Goal: Transaction & Acquisition: Book appointment/travel/reservation

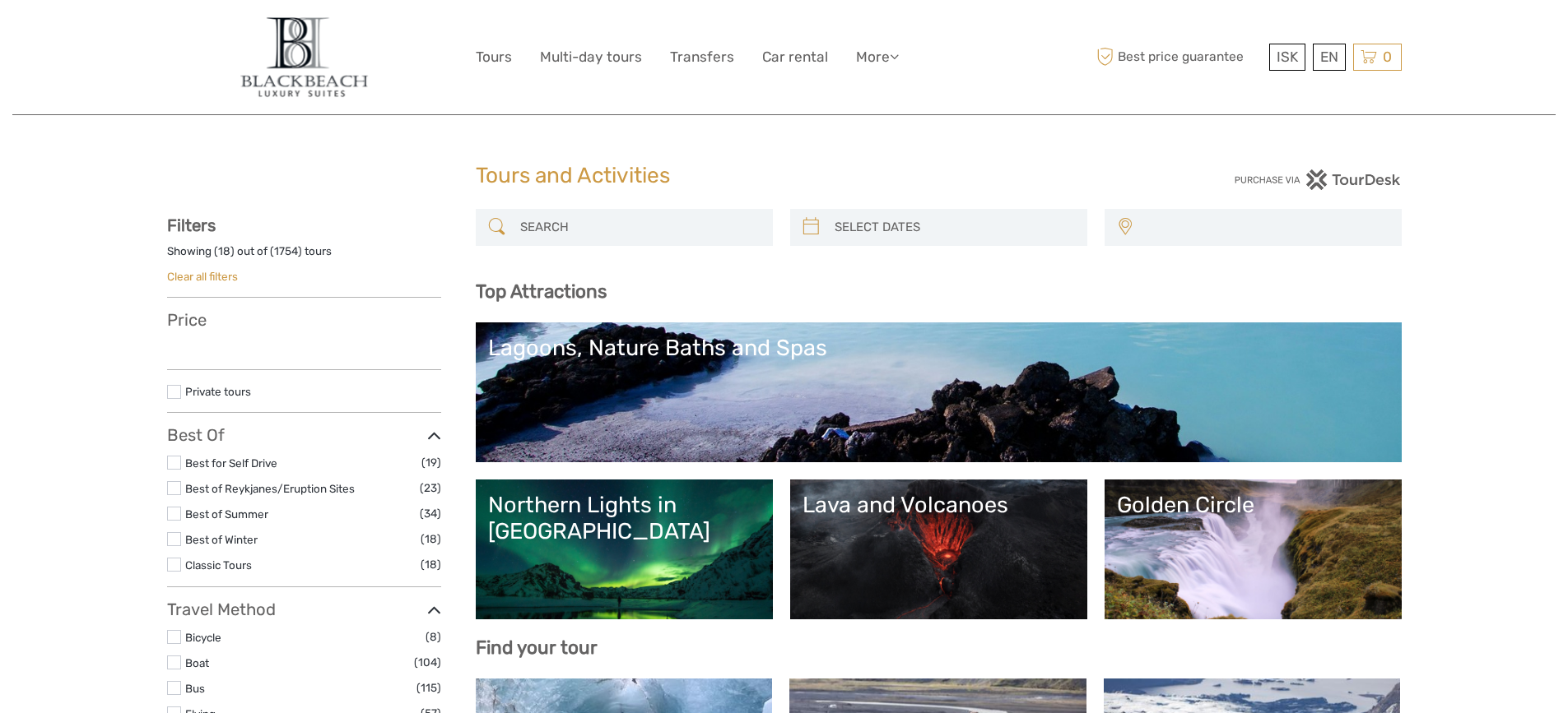
select select
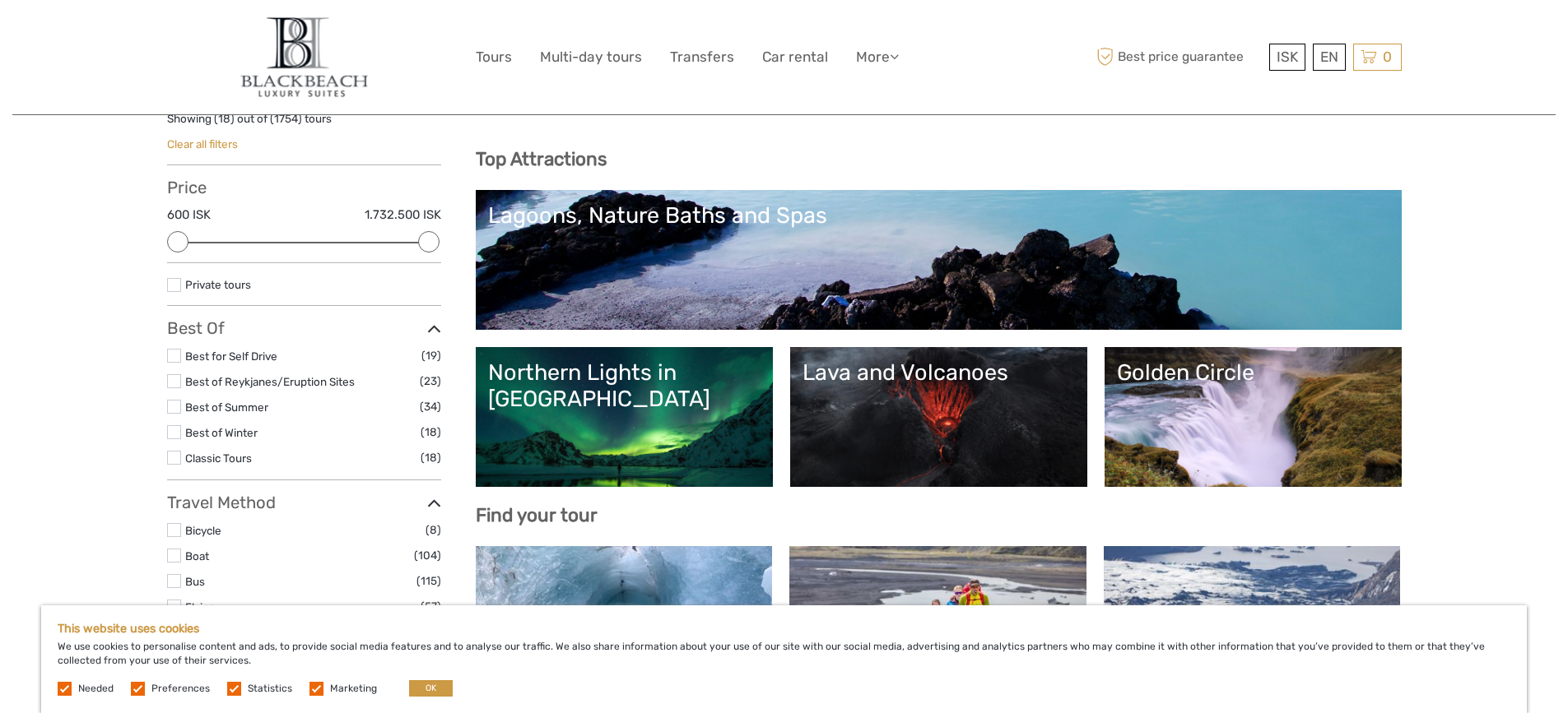
scroll to position [329, 0]
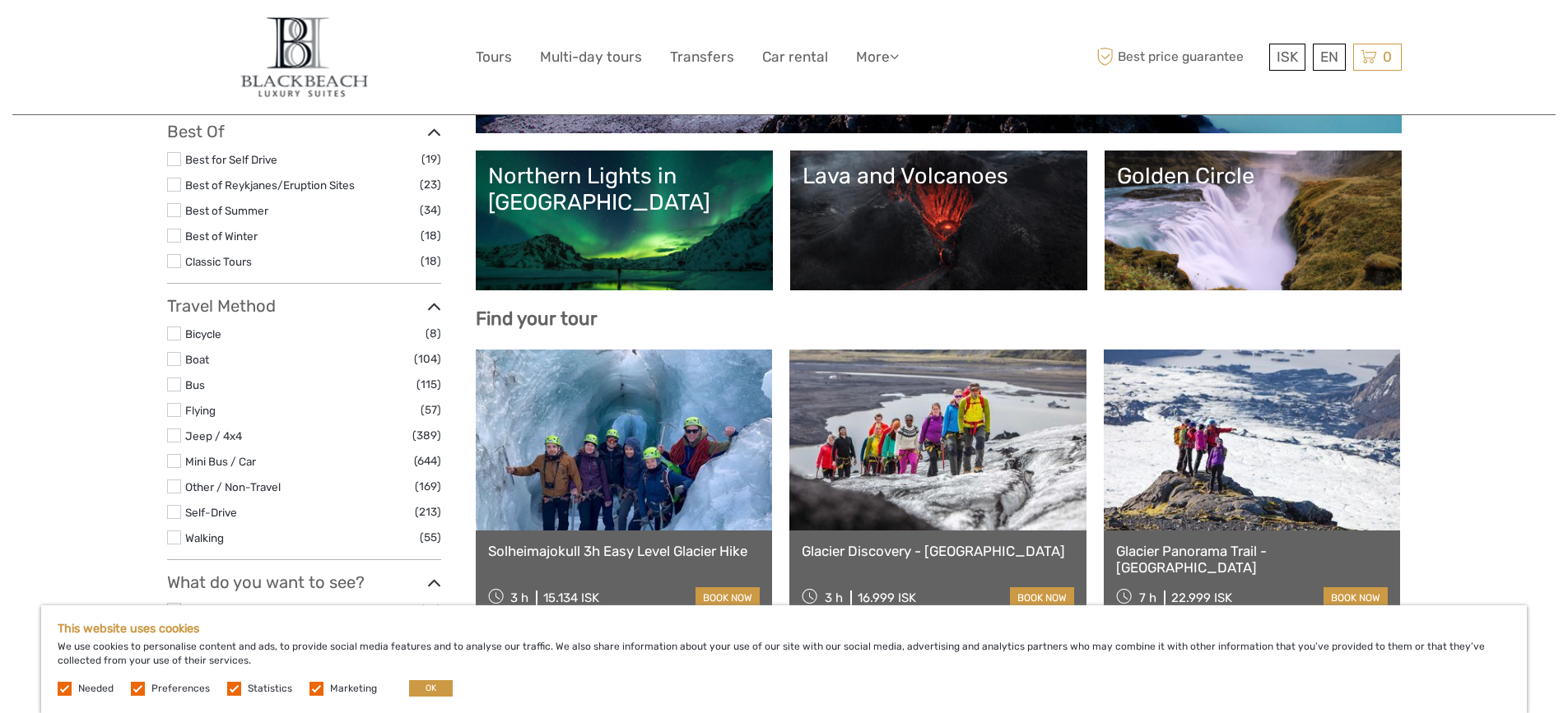
click at [706, 235] on link "Northern Lights in [GEOGRAPHIC_DATA]" at bounding box center [624, 220] width 272 height 115
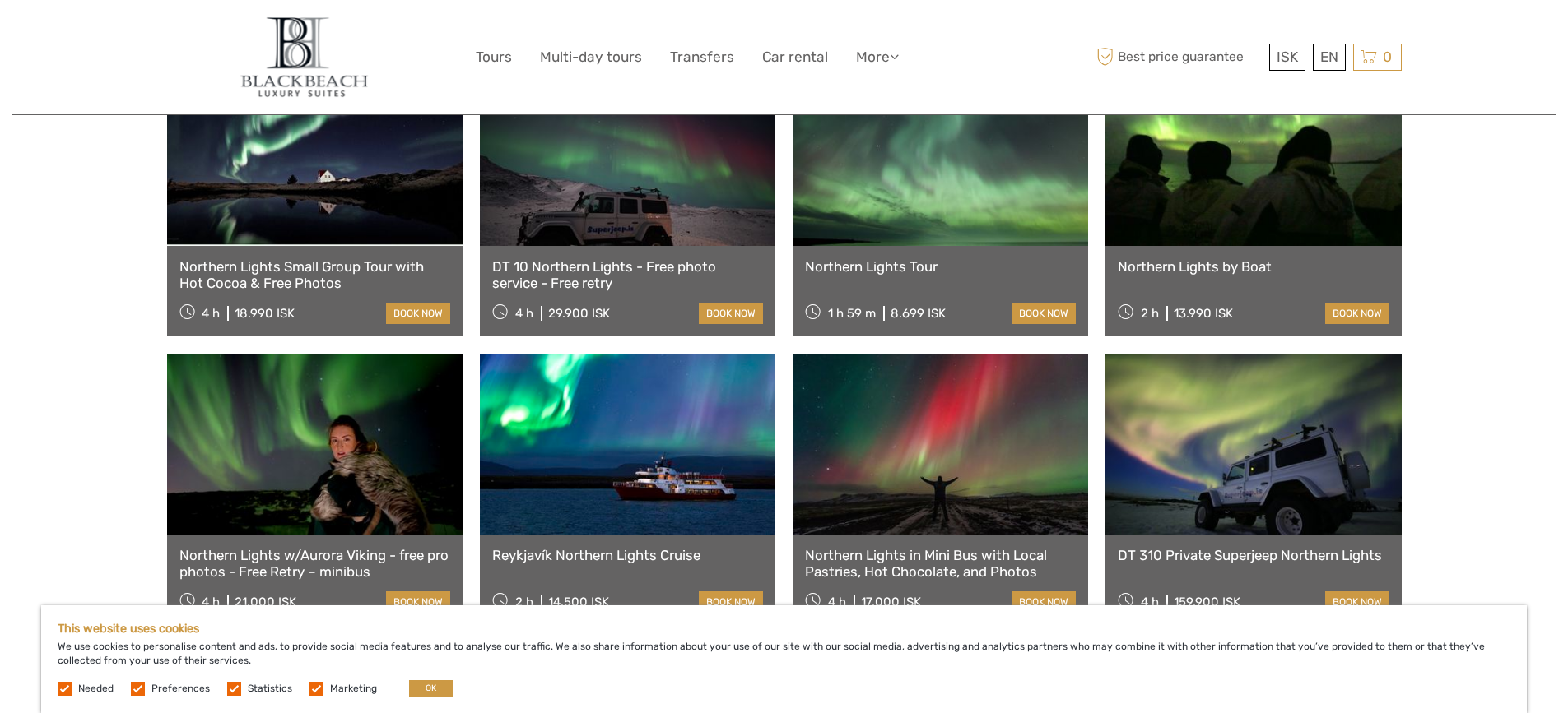
scroll to position [576, 0]
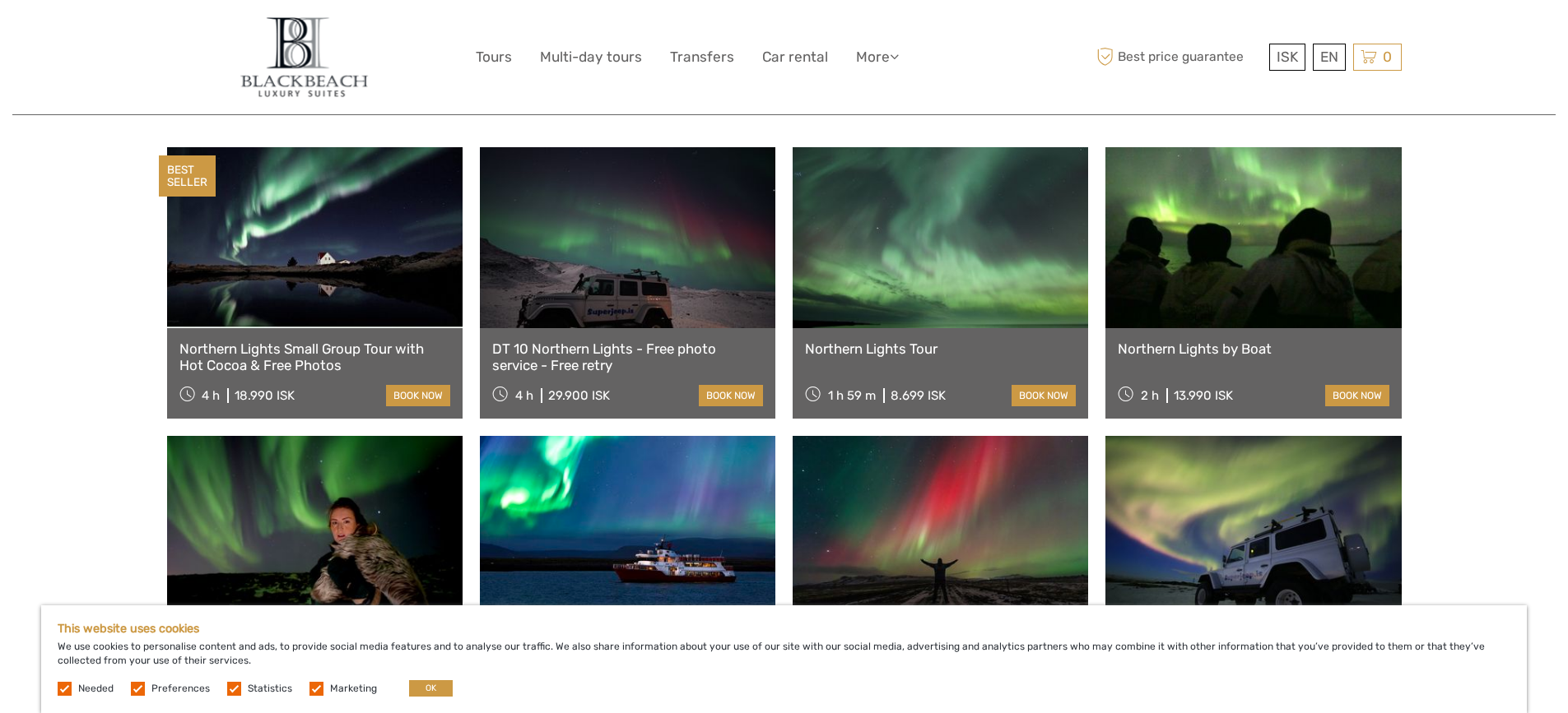
click at [377, 245] on link at bounding box center [315, 238] width 295 height 181
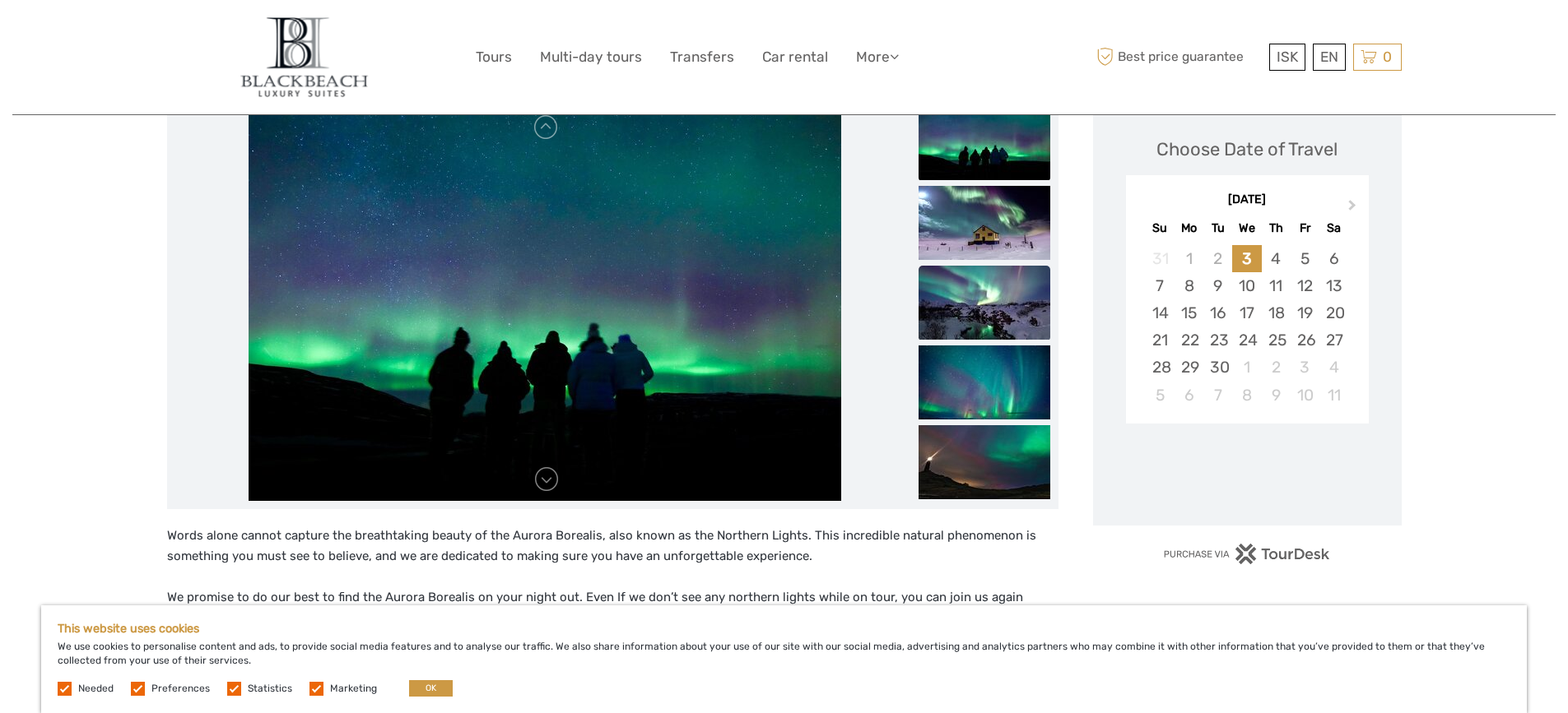
scroll to position [82, 0]
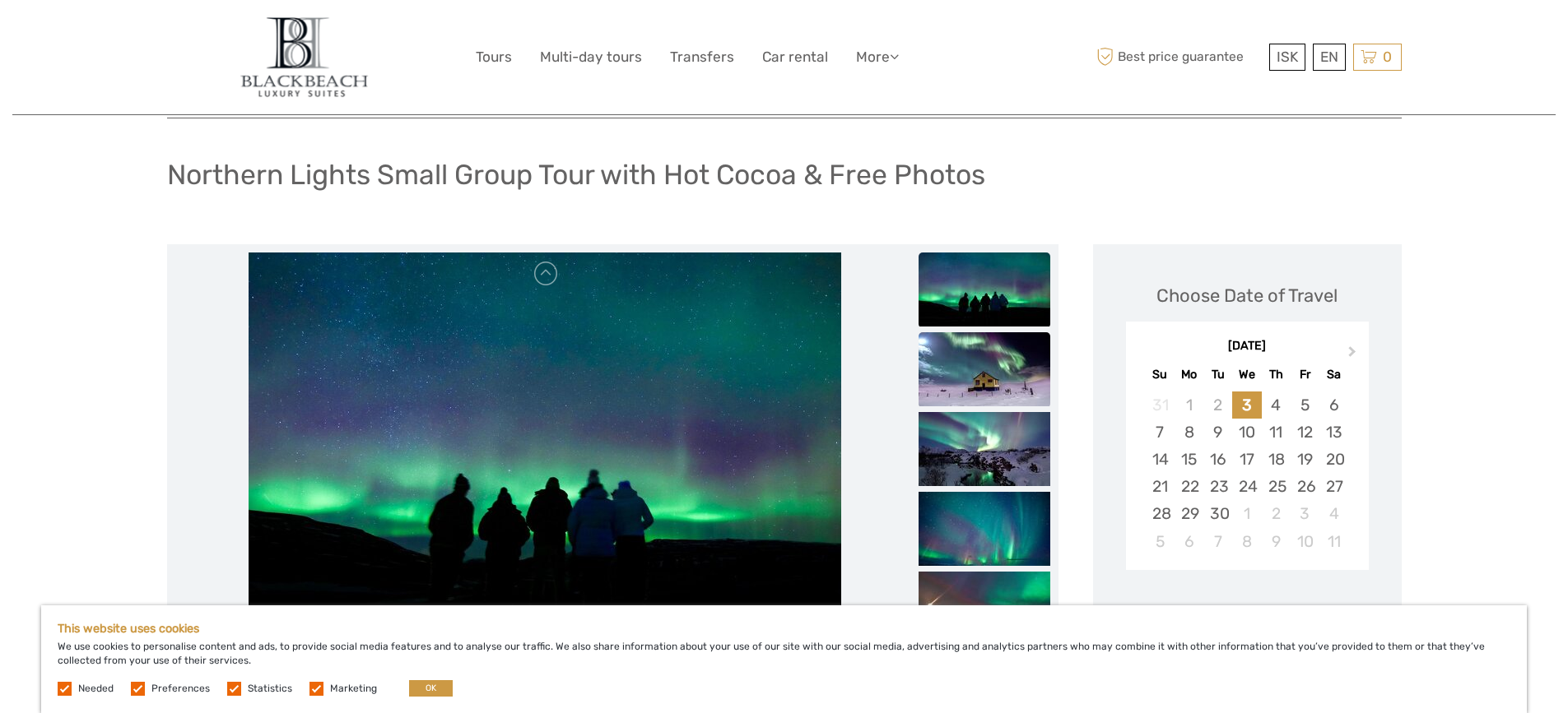
click at [1011, 387] on img at bounding box center [985, 369] width 132 height 74
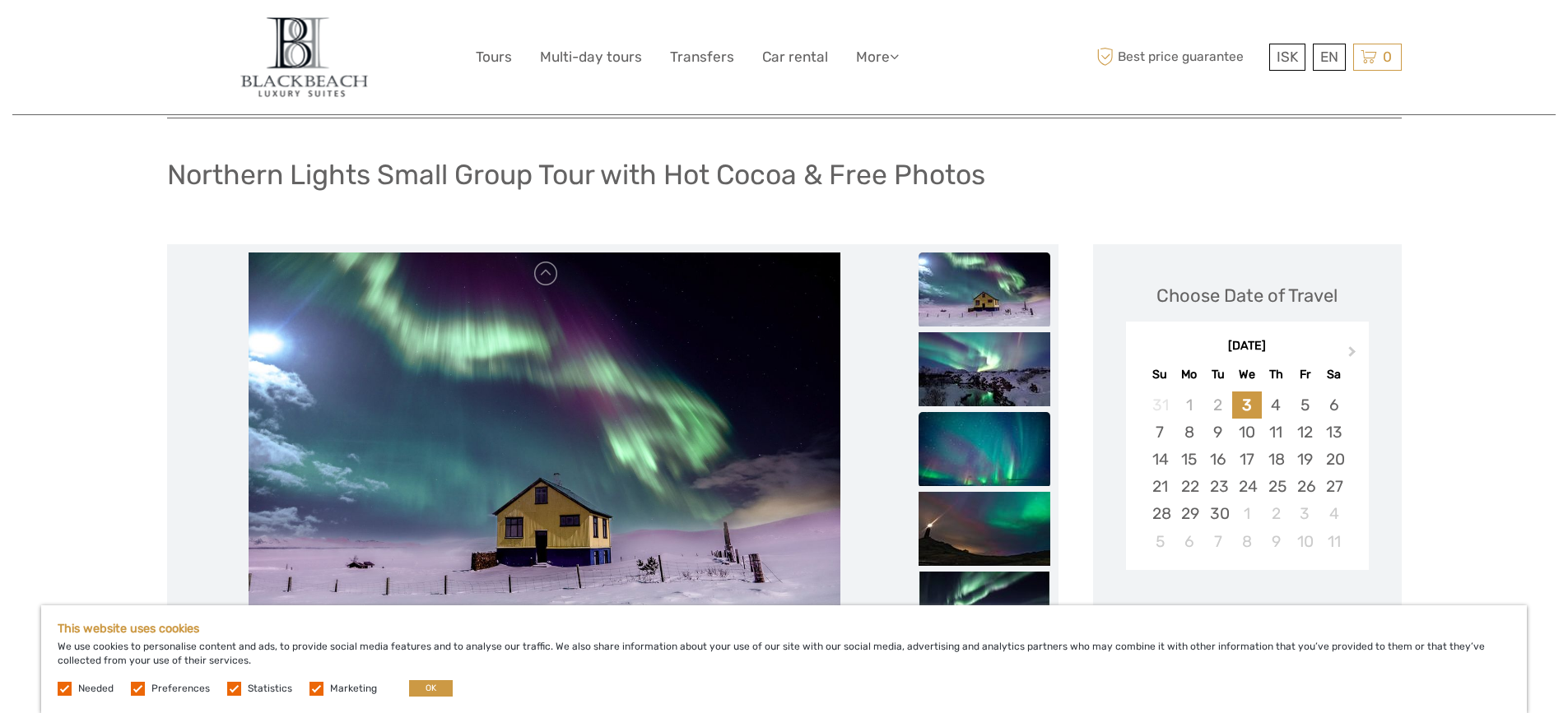
click at [999, 435] on img at bounding box center [985, 449] width 132 height 74
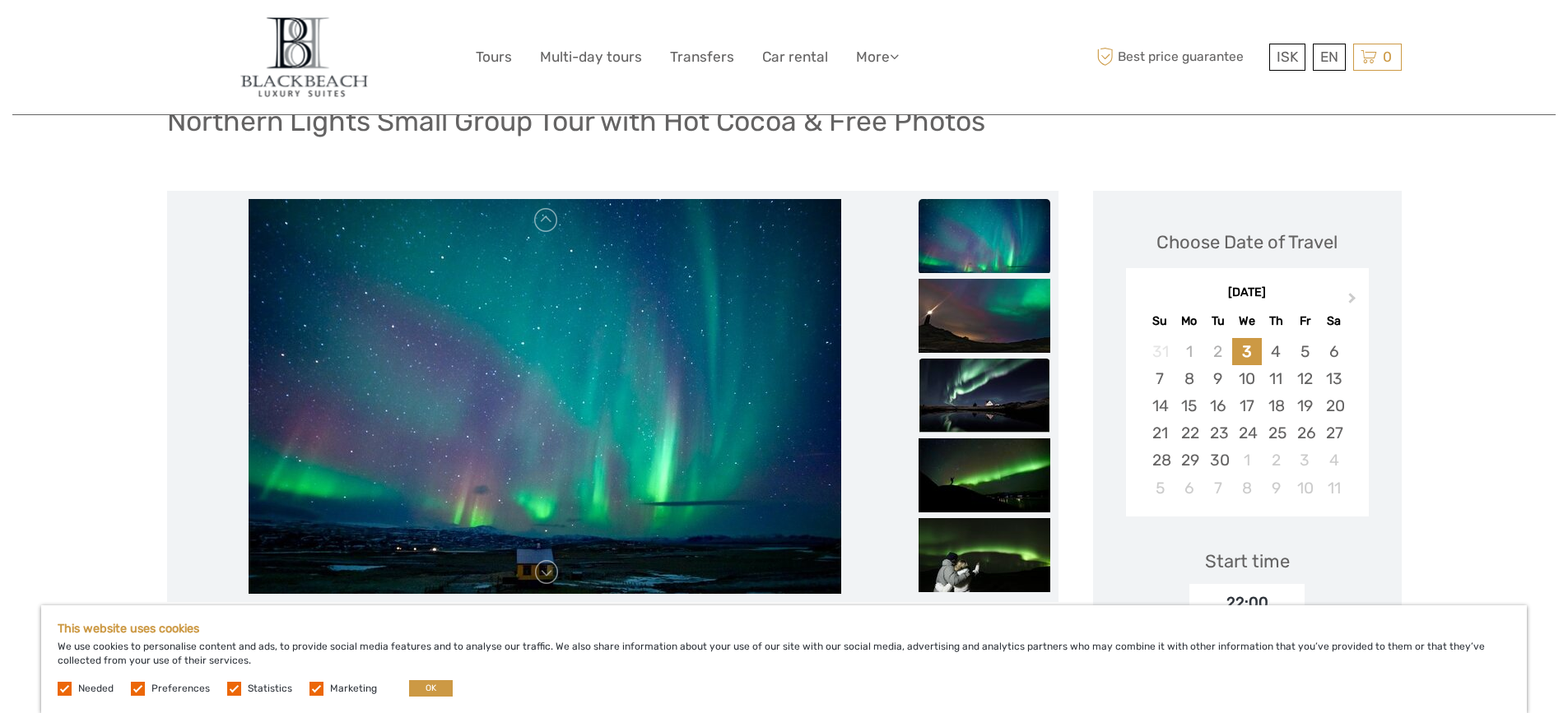
scroll to position [164, 0]
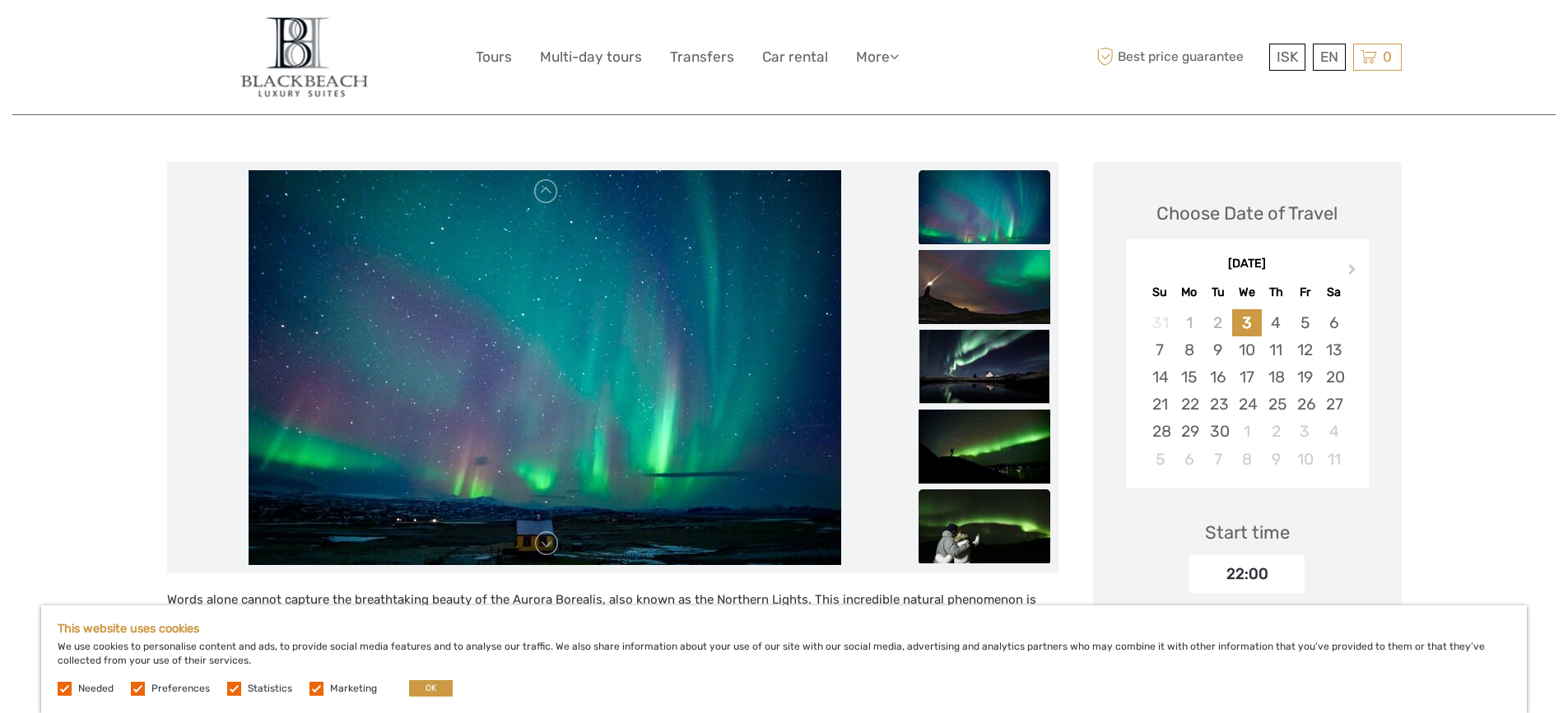
click at [1005, 515] on img at bounding box center [985, 527] width 132 height 74
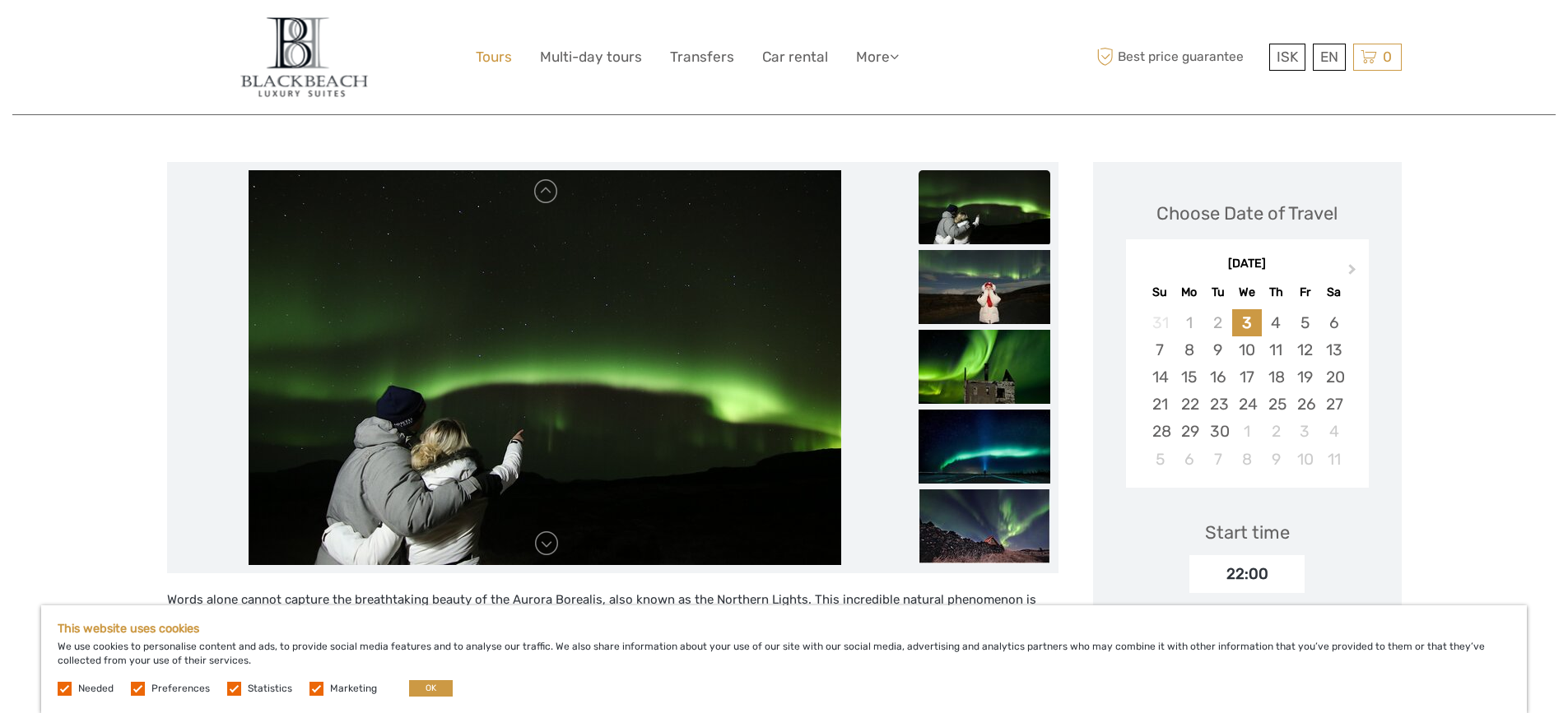
click at [482, 54] on link "Tours" at bounding box center [494, 57] width 36 height 24
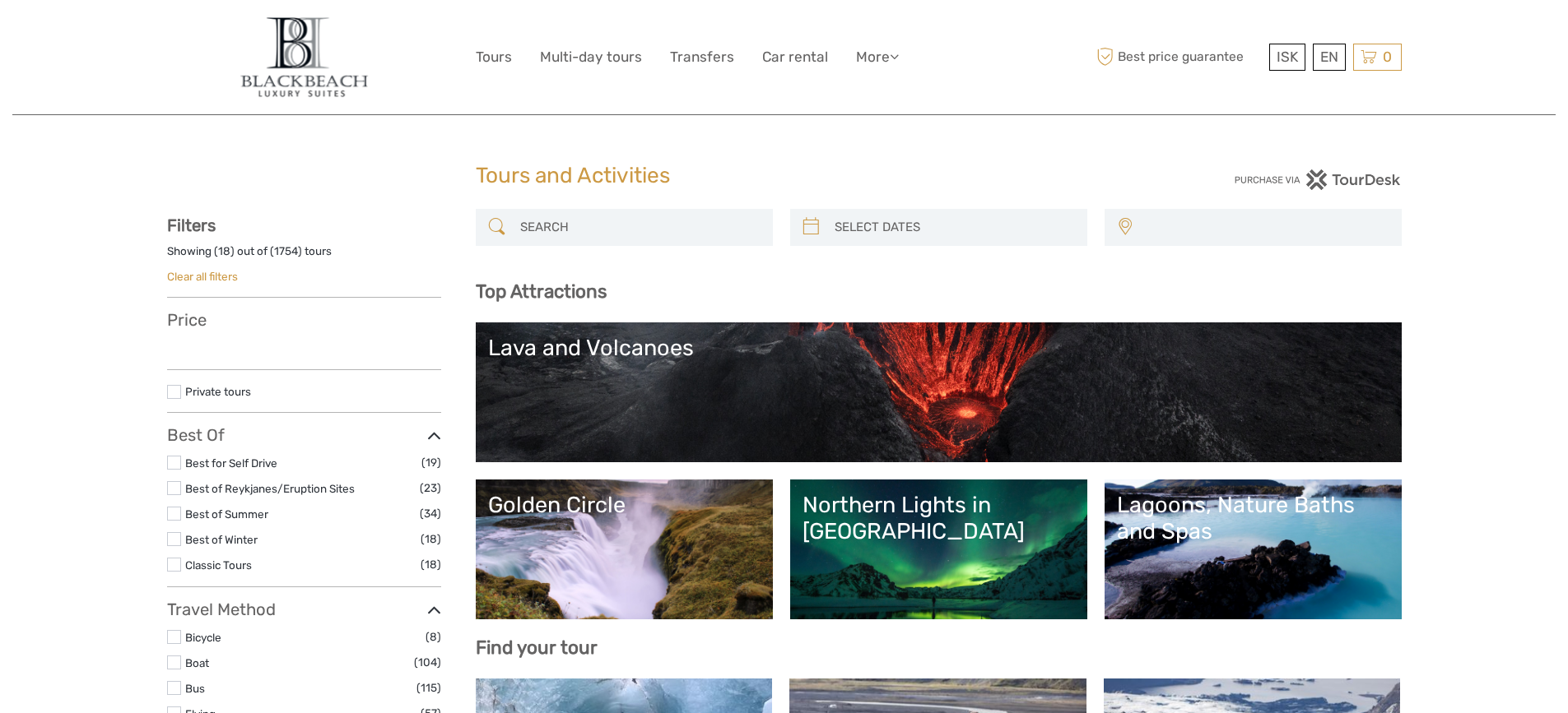
select select
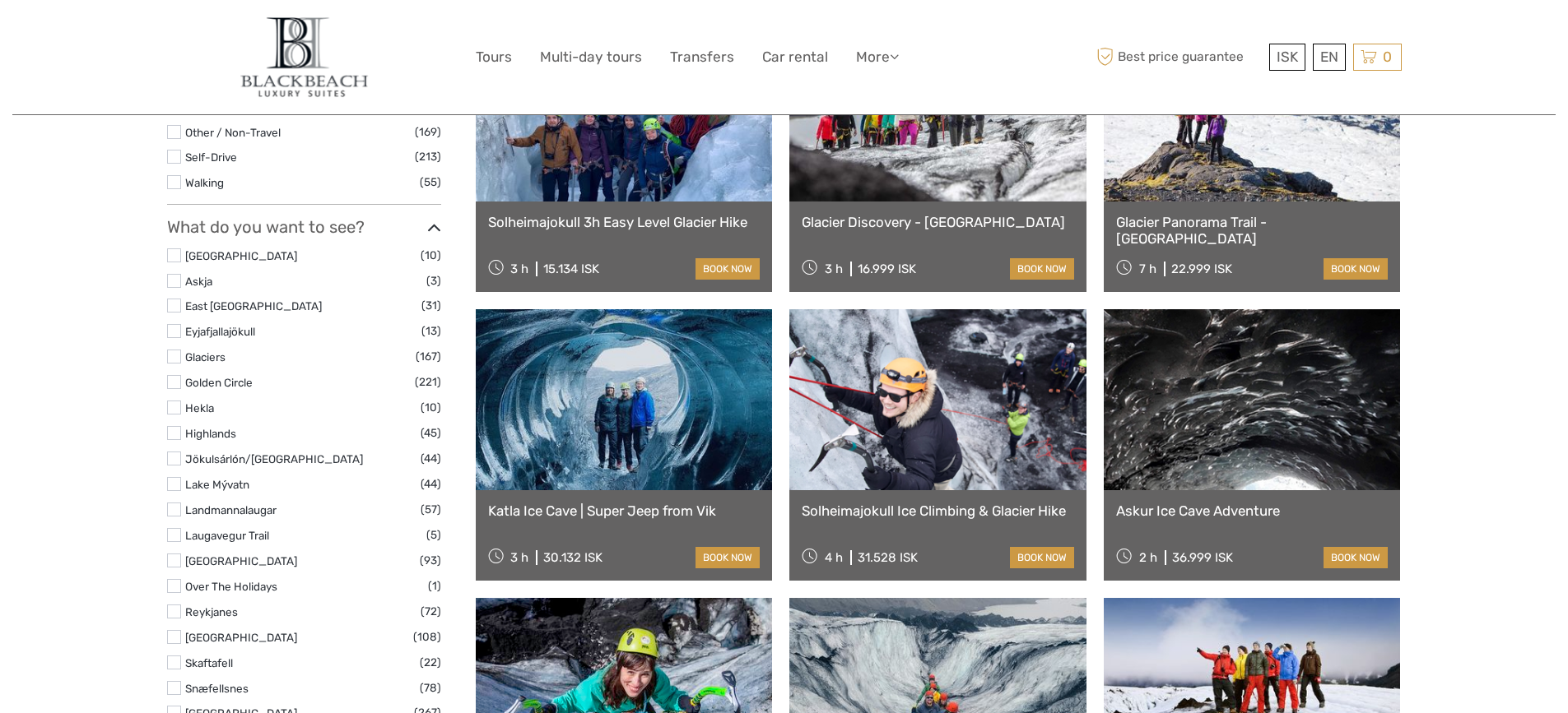
scroll to position [683, 0]
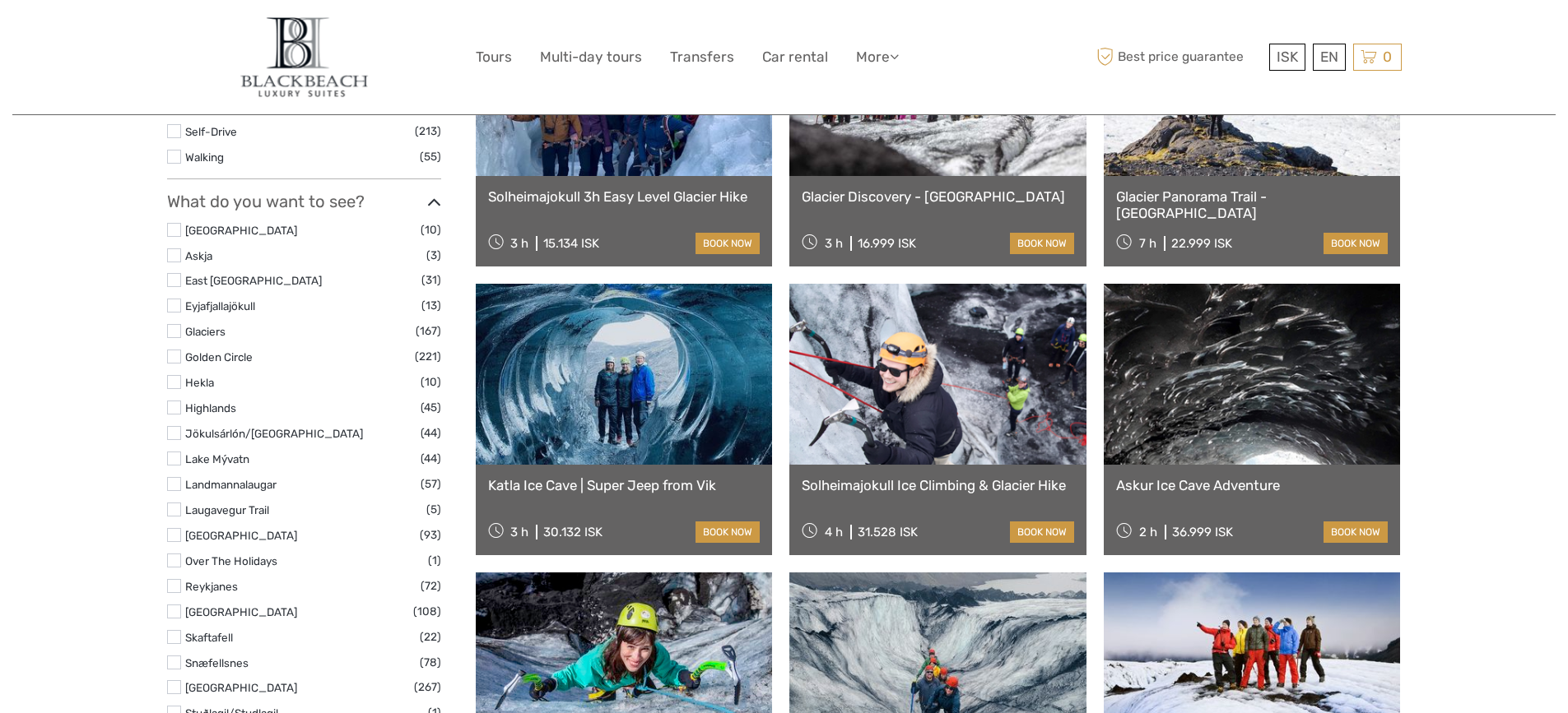
select select
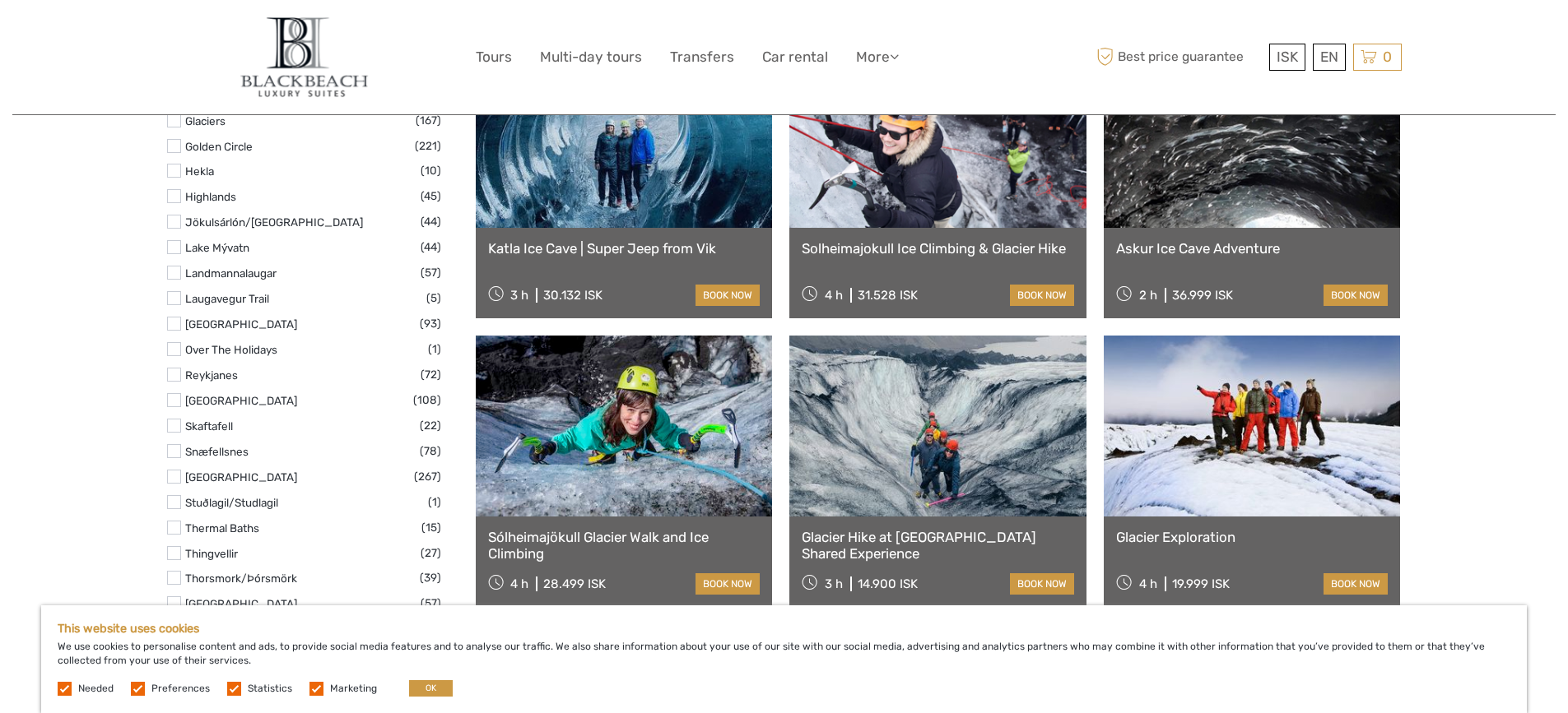
scroll to position [931, 0]
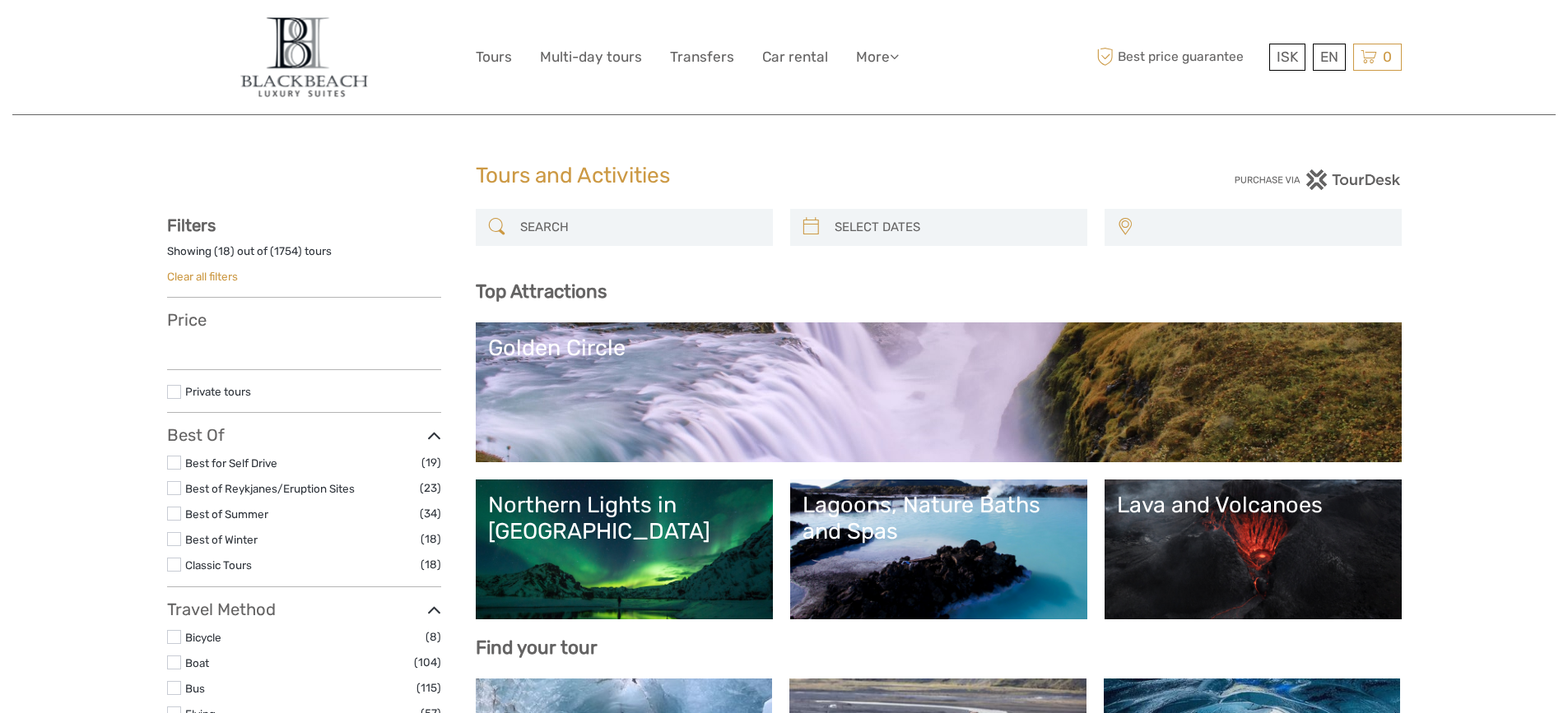
select select
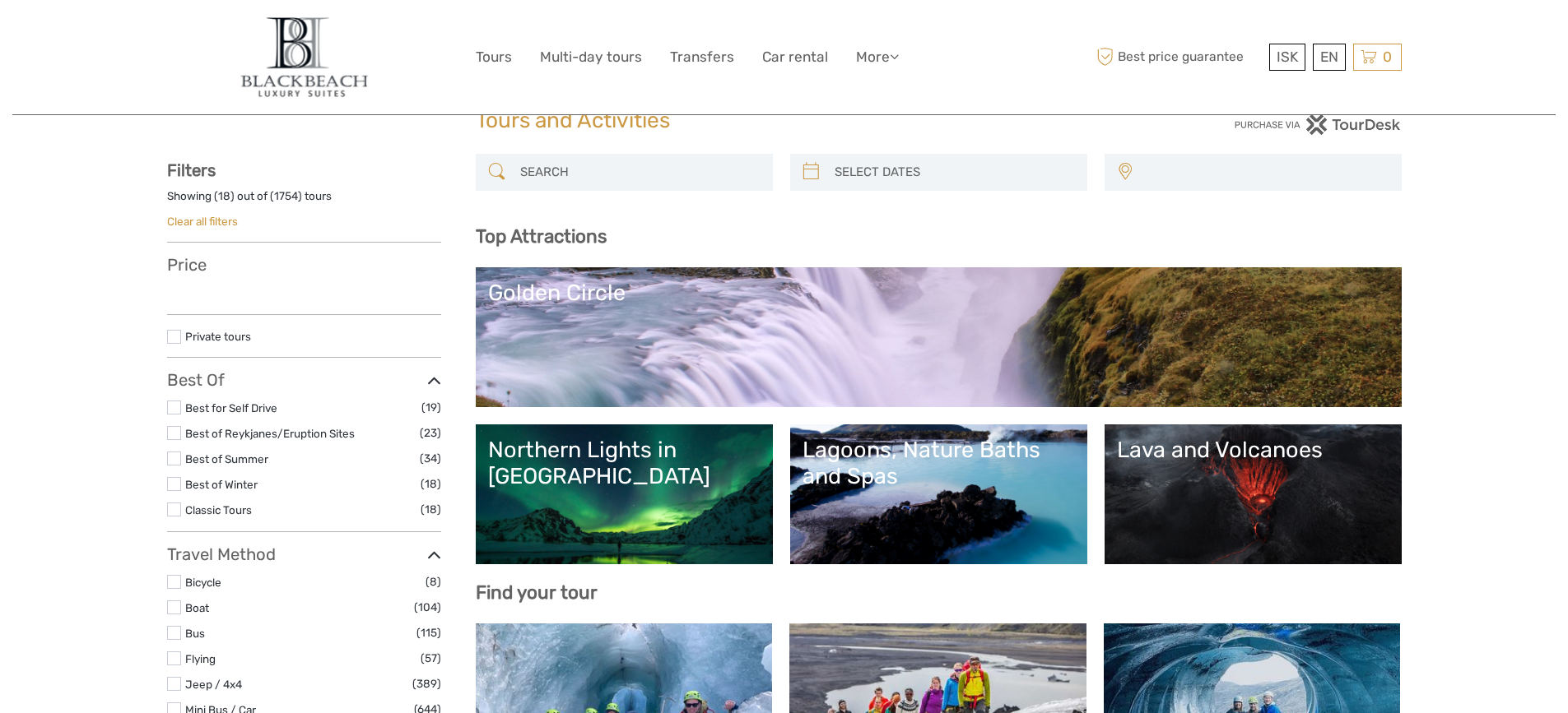
scroll to position [82, 0]
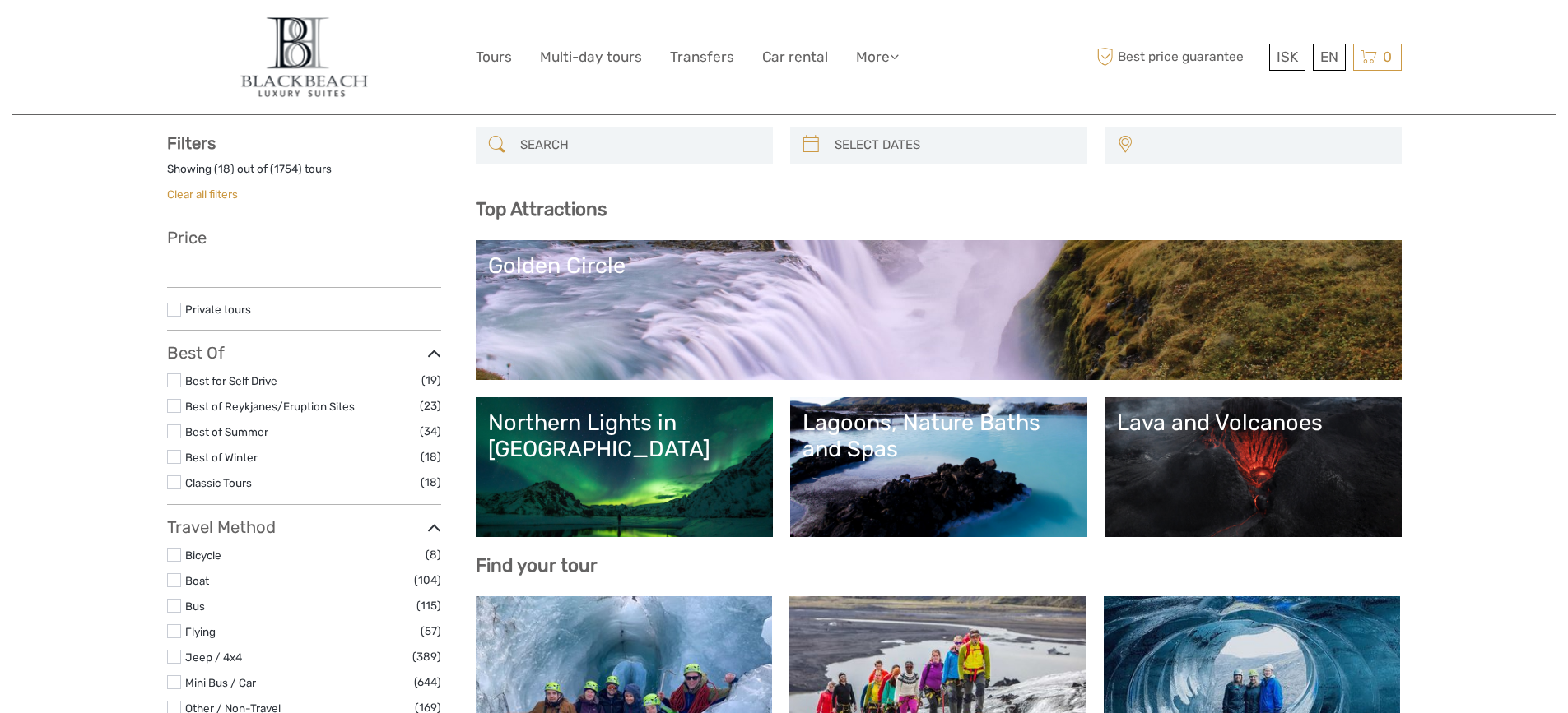
select select
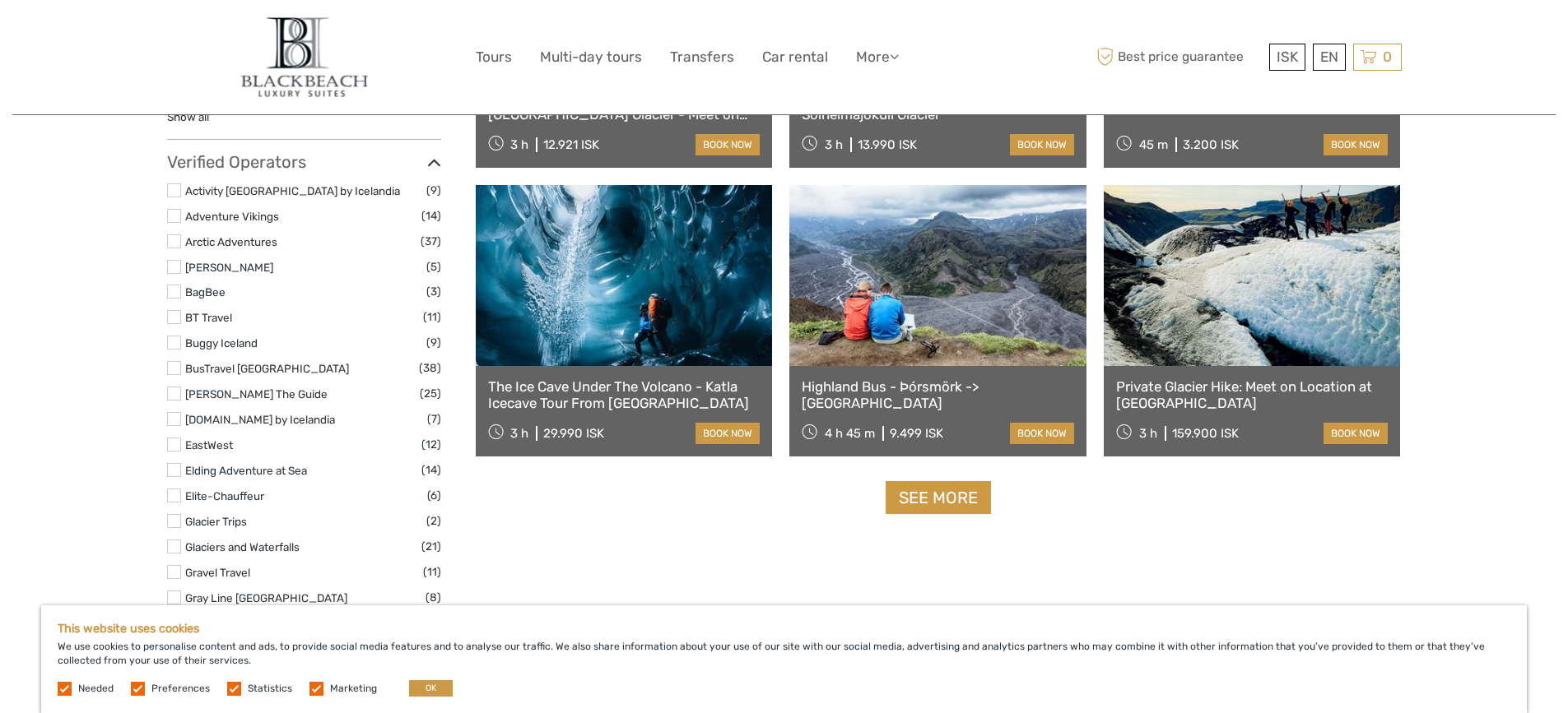
scroll to position [1975, 0]
